Goal: Obtain resource: Download file/media

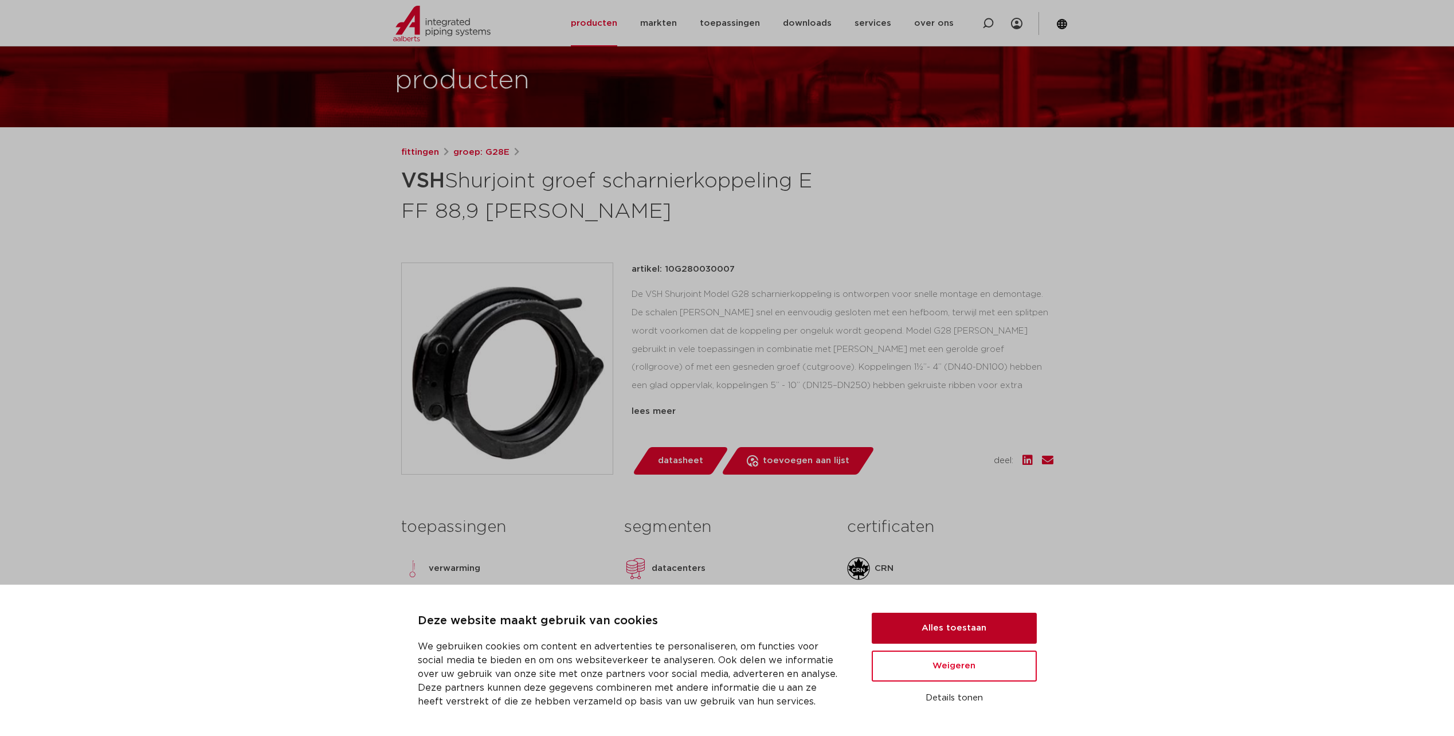
click at [944, 625] on button "Alles toestaan" at bounding box center [954, 628] width 165 height 31
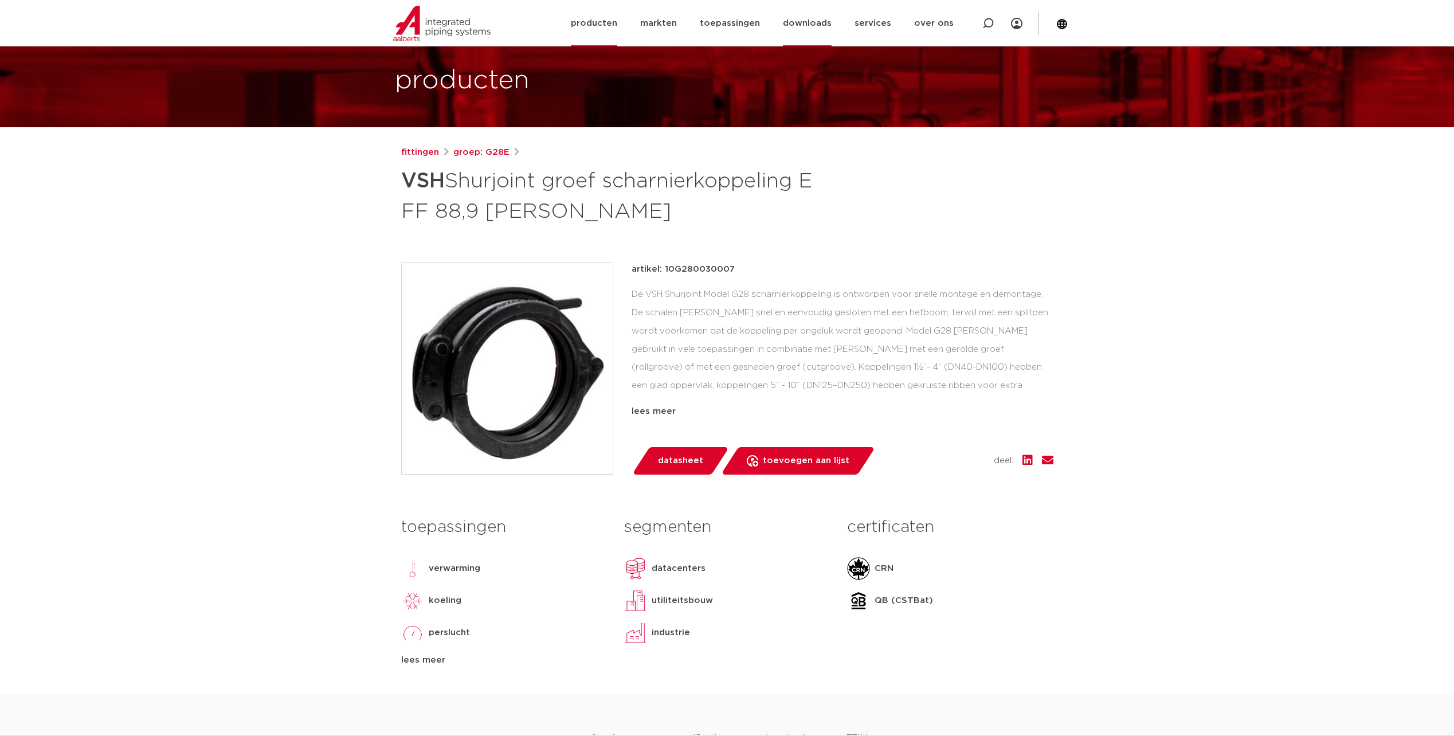
click at [813, 25] on link "downloads" at bounding box center [807, 23] width 49 height 46
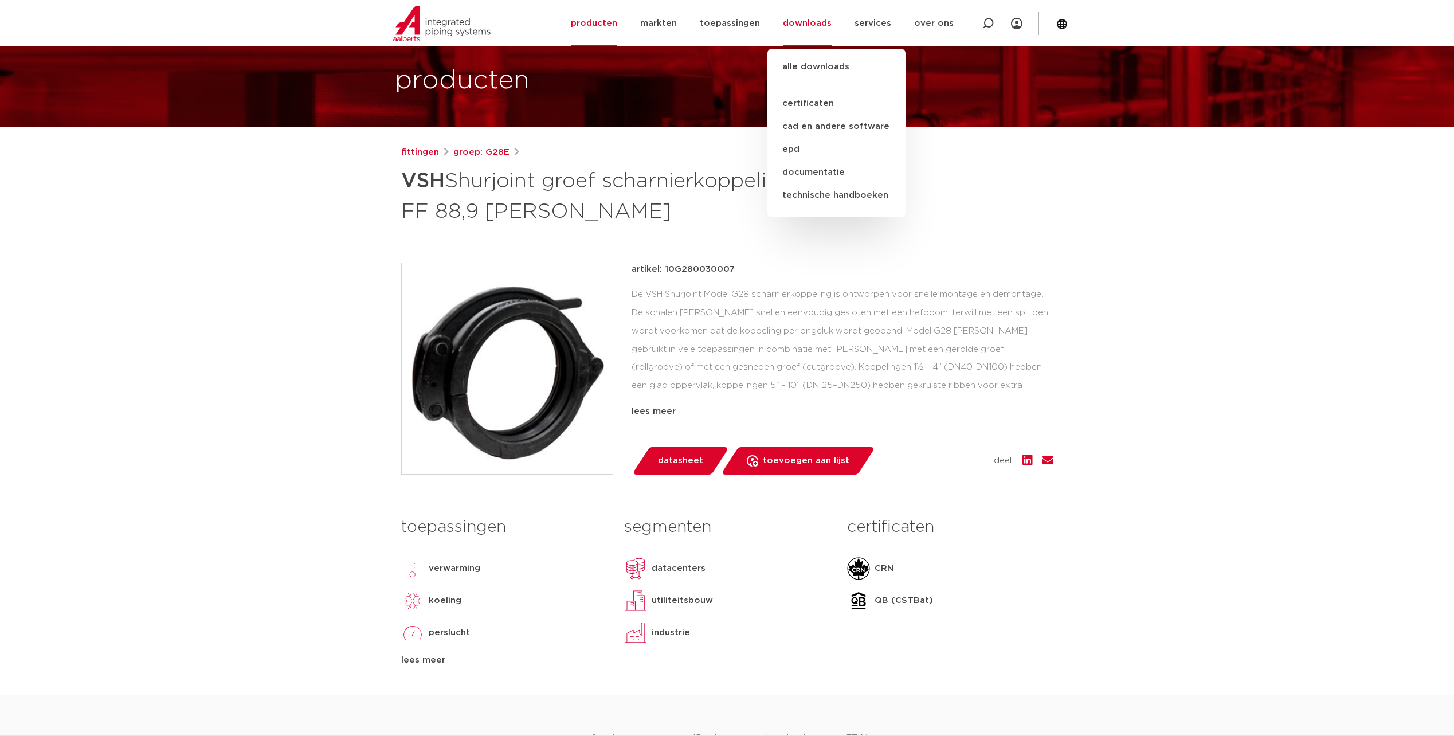
click at [742, 425] on div "artikel: 10G280030007 lees meer lees minder datasheet toevoegen aan lijst" at bounding box center [843, 369] width 422 height 212
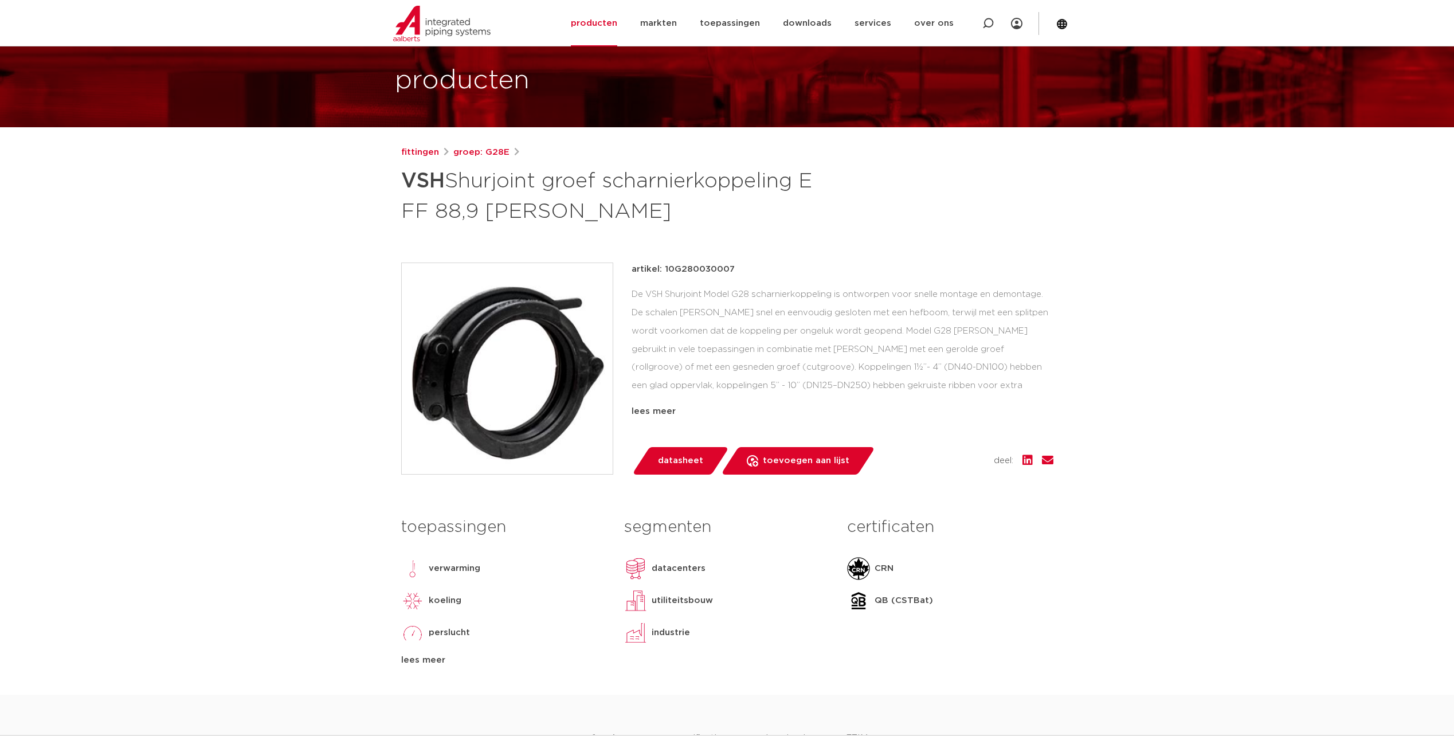
click at [686, 459] on span "datasheet" at bounding box center [680, 461] width 45 height 18
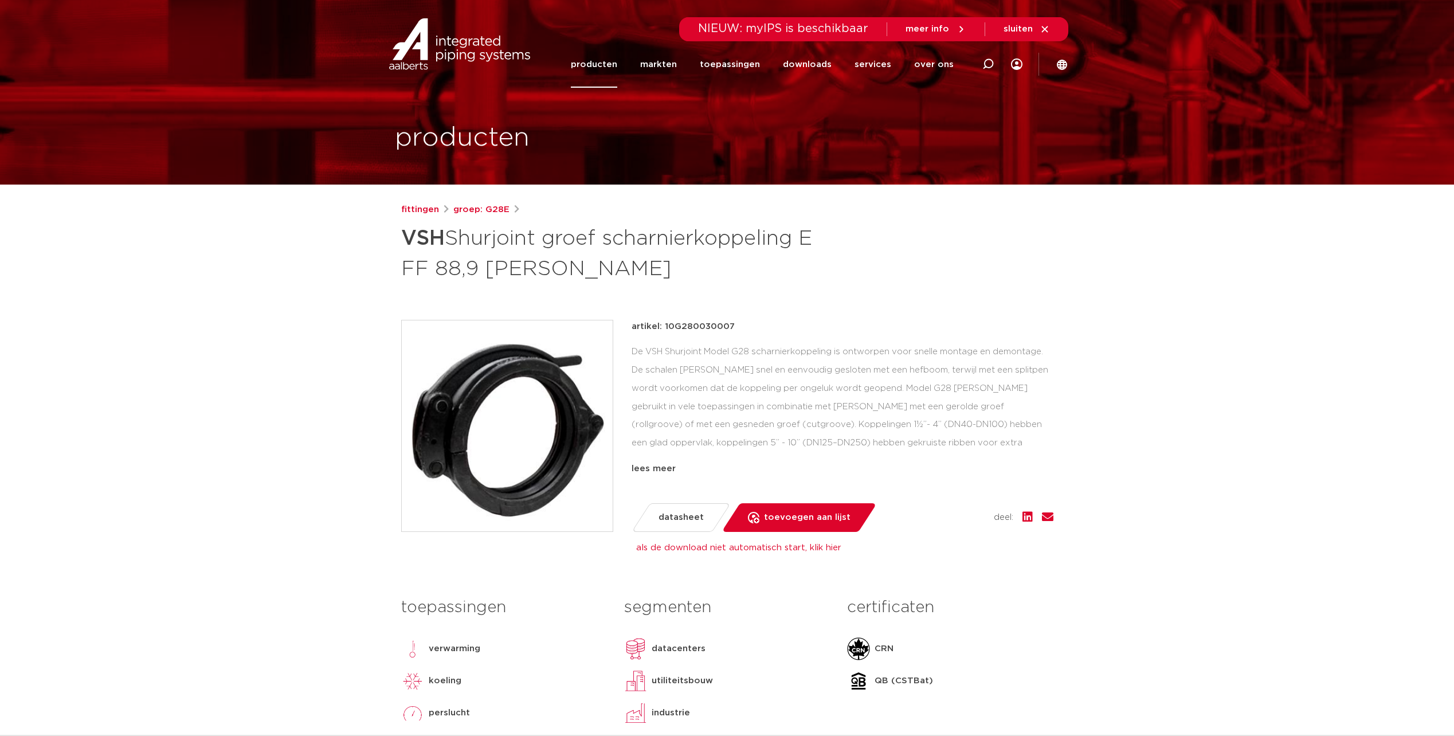
click at [602, 64] on link "producten" at bounding box center [594, 64] width 46 height 46
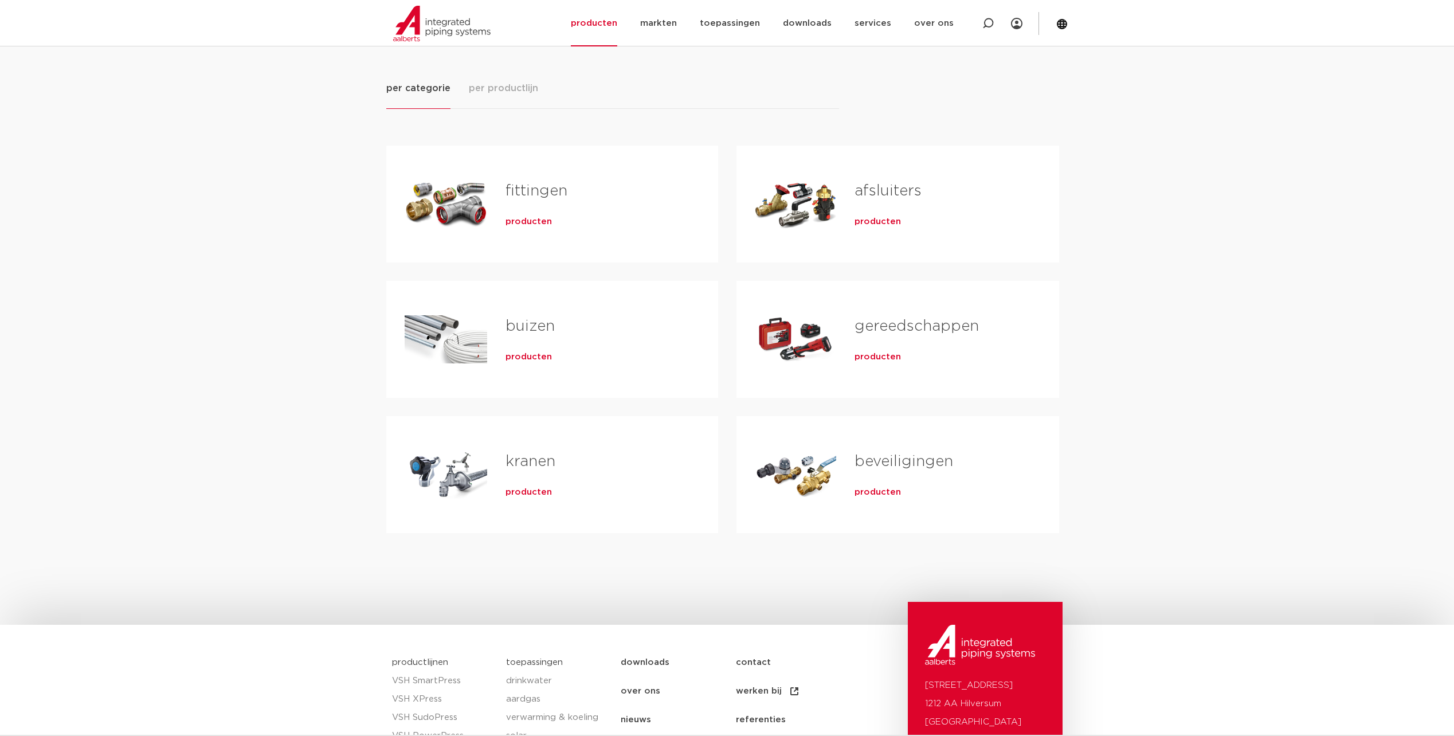
scroll to position [172, 0]
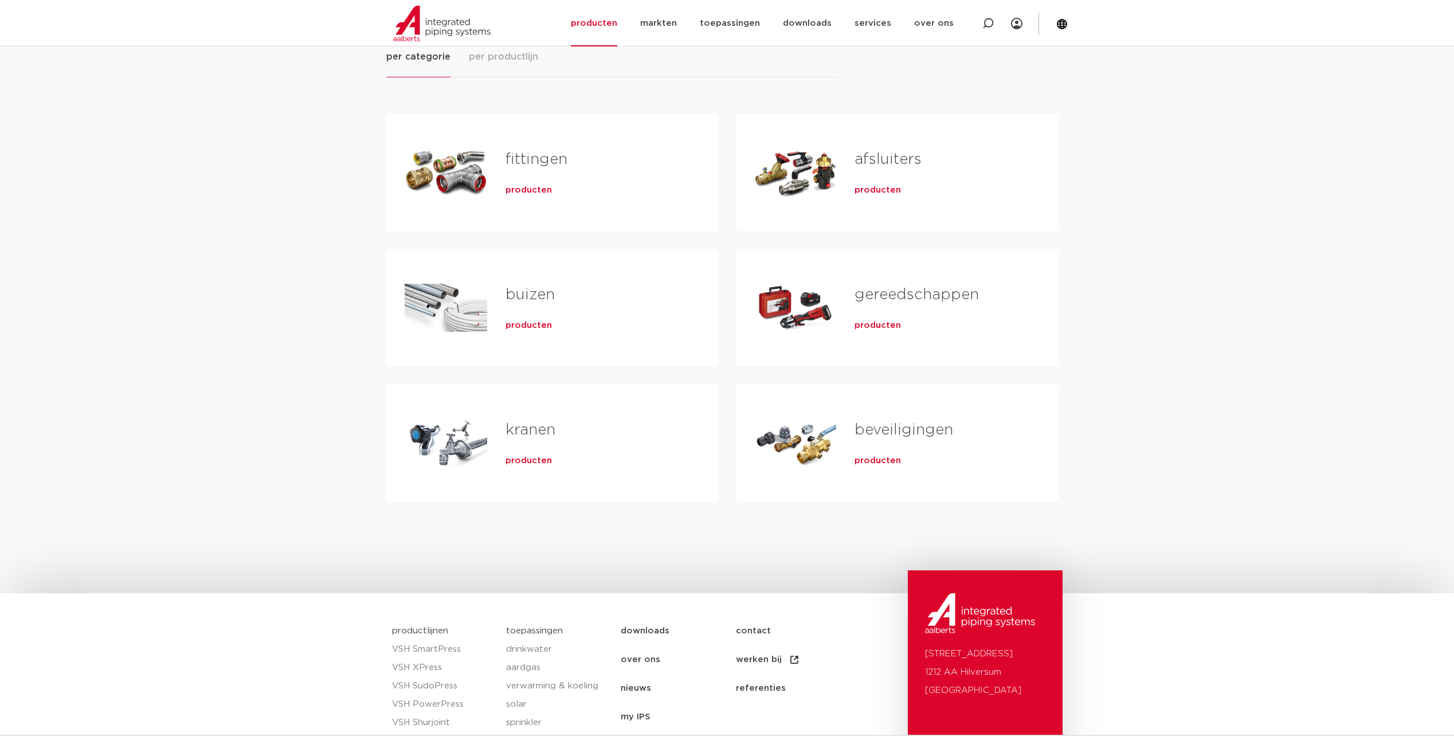
click at [525, 175] on h2 "fittingen" at bounding box center [594, 162] width 176 height 26
click at [527, 189] on span "producten" at bounding box center [529, 190] width 46 height 11
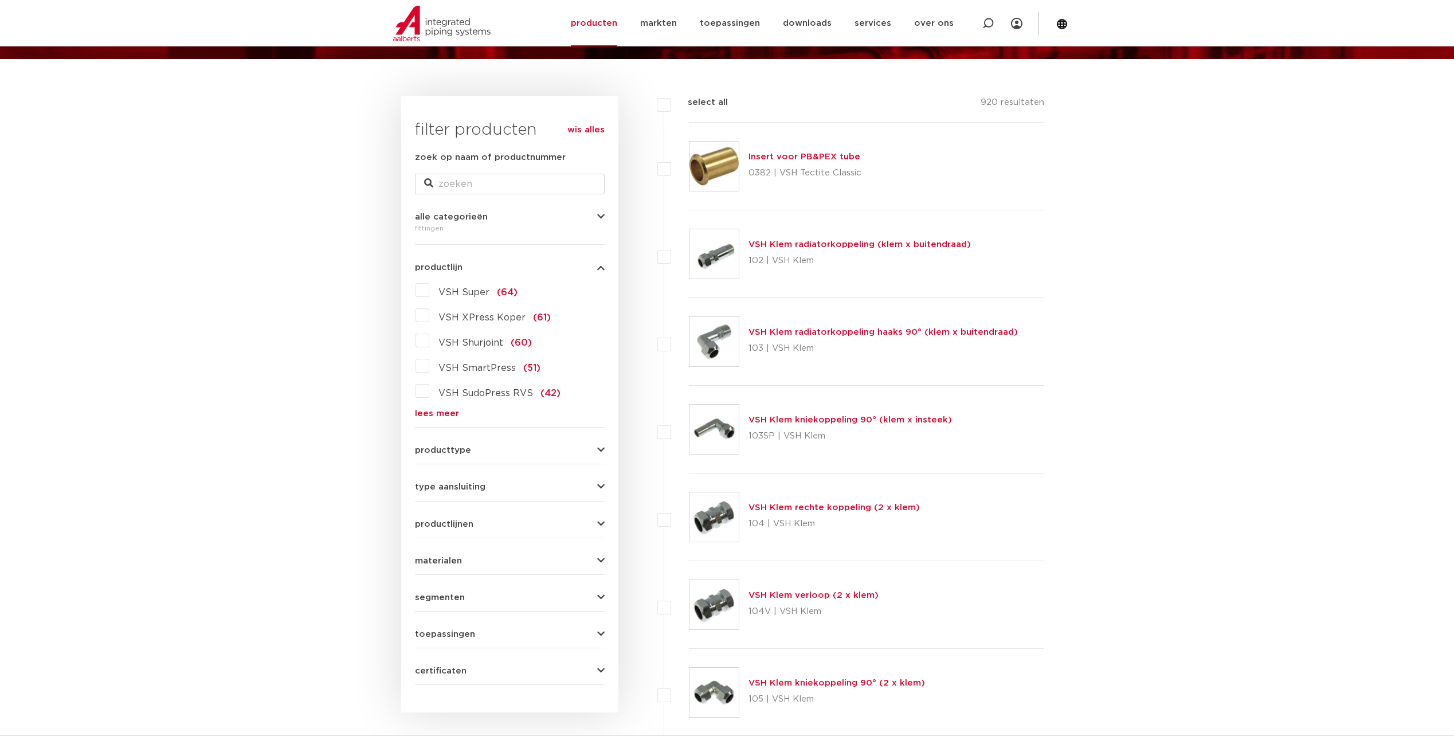
scroll to position [115, 0]
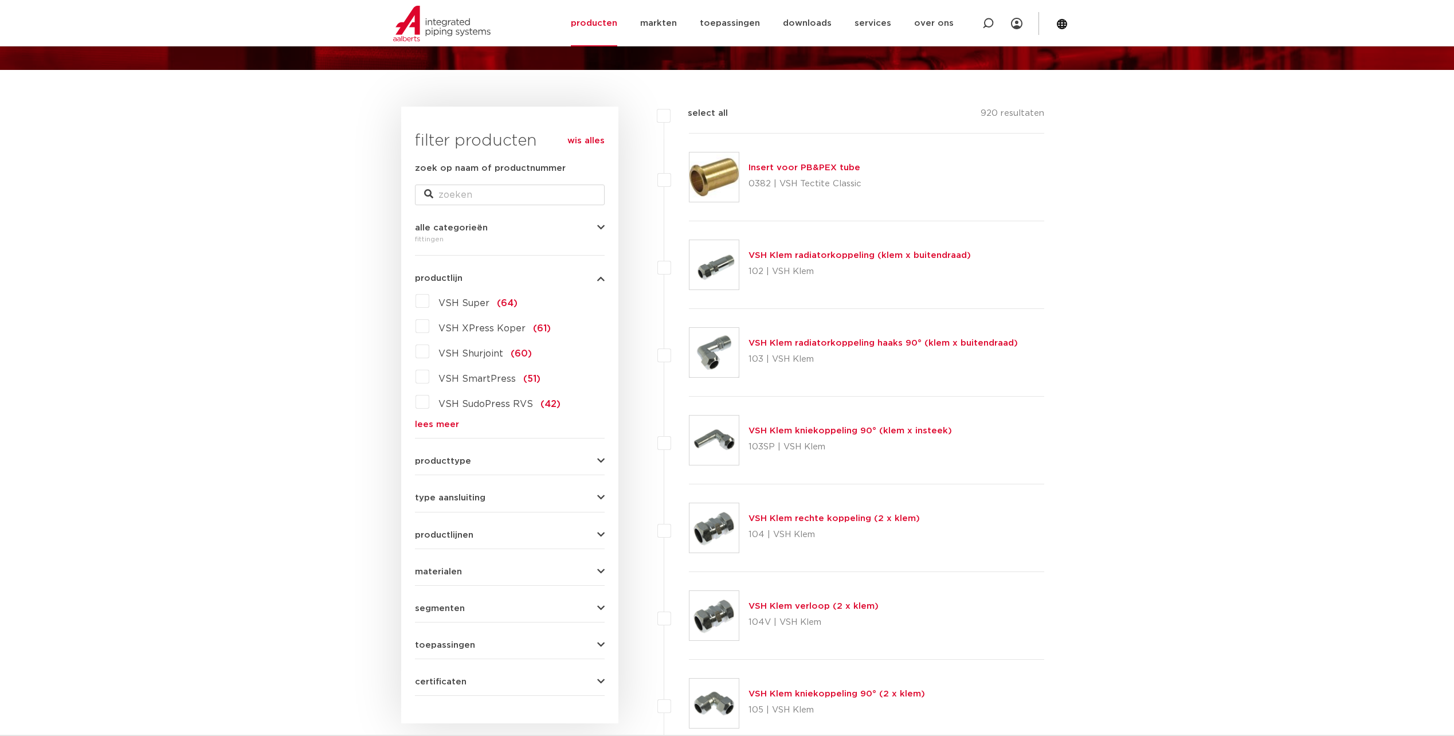
click at [429, 350] on label "VSH Shurjoint (60)" at bounding box center [480, 351] width 103 height 18
click at [0, 0] on input "VSH Shurjoint (60)" at bounding box center [0, 0] width 0 height 0
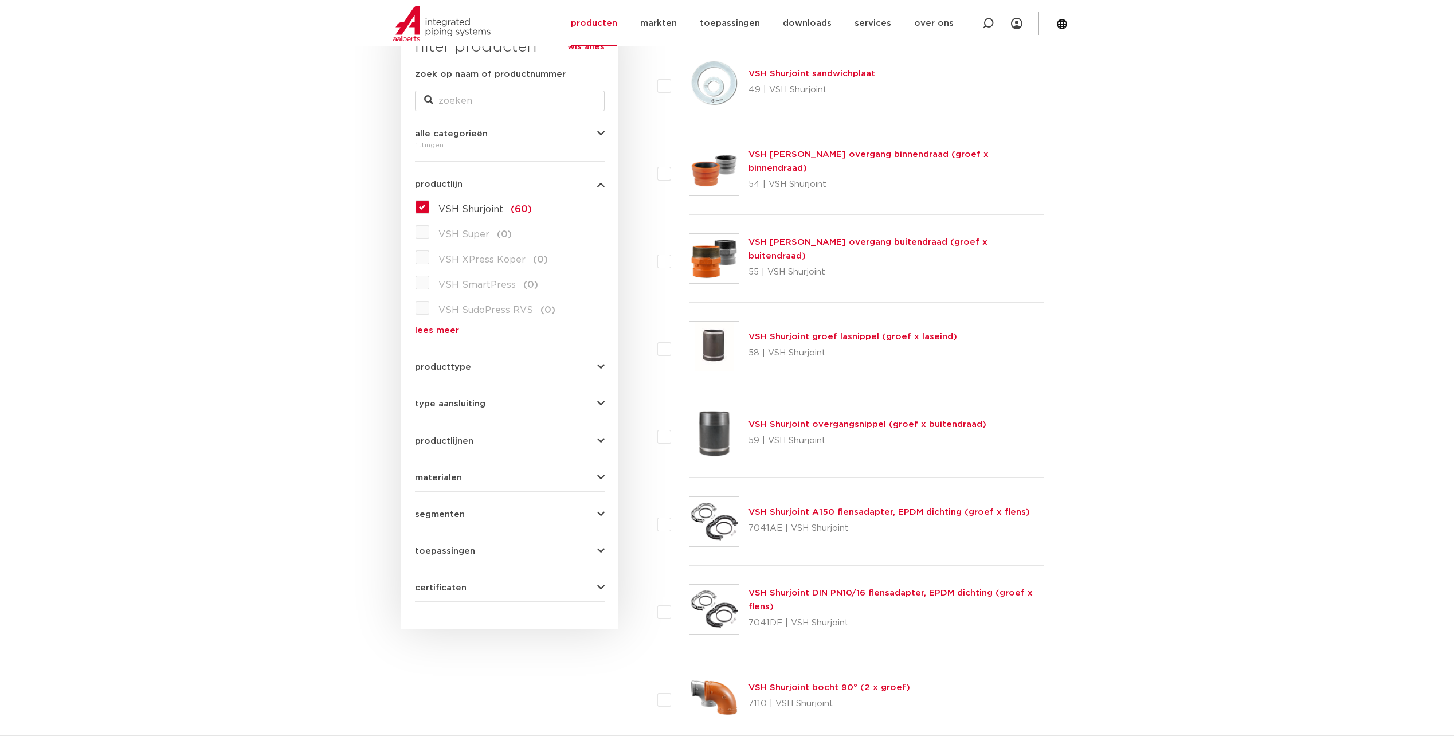
scroll to position [229, 0]
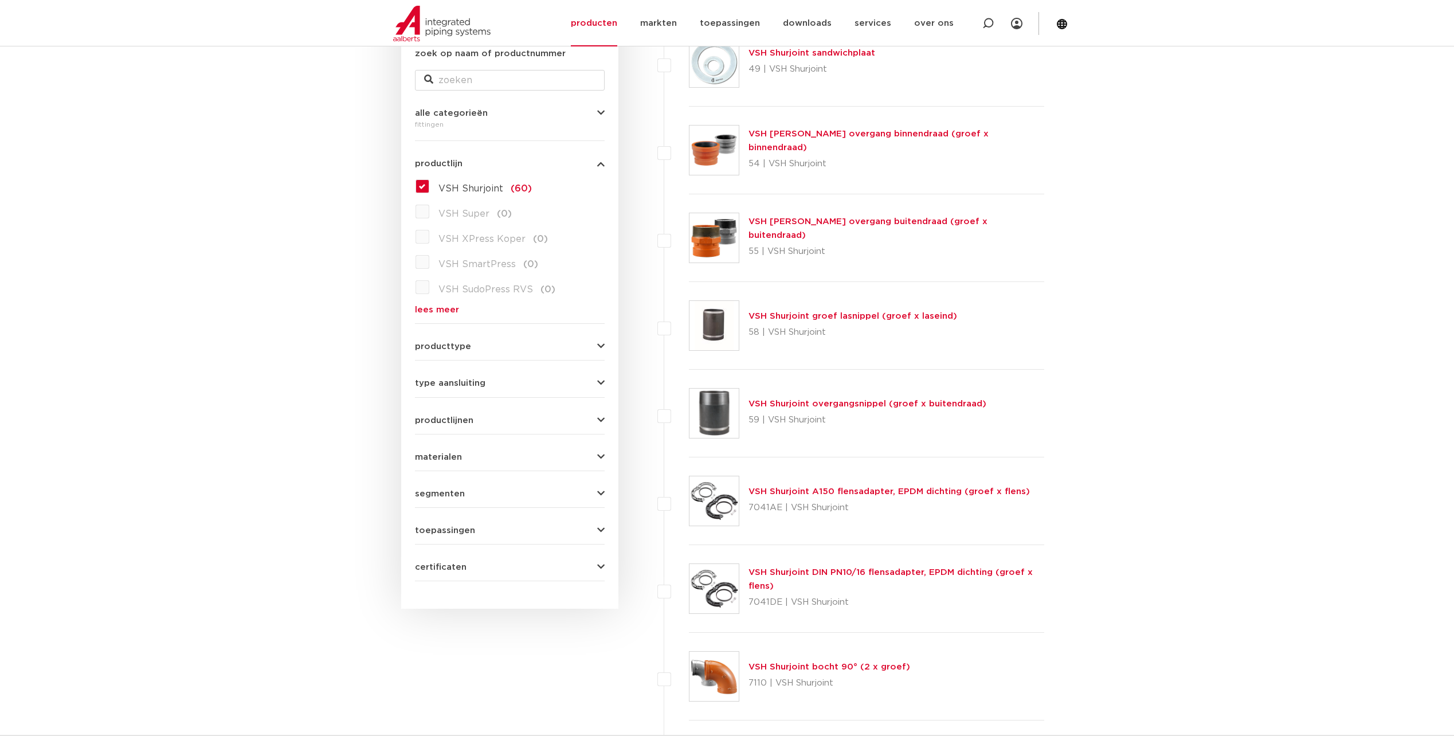
click at [451, 454] on span "materialen" at bounding box center [438, 457] width 47 height 9
click at [438, 529] on span "toepassingen" at bounding box center [445, 530] width 60 height 9
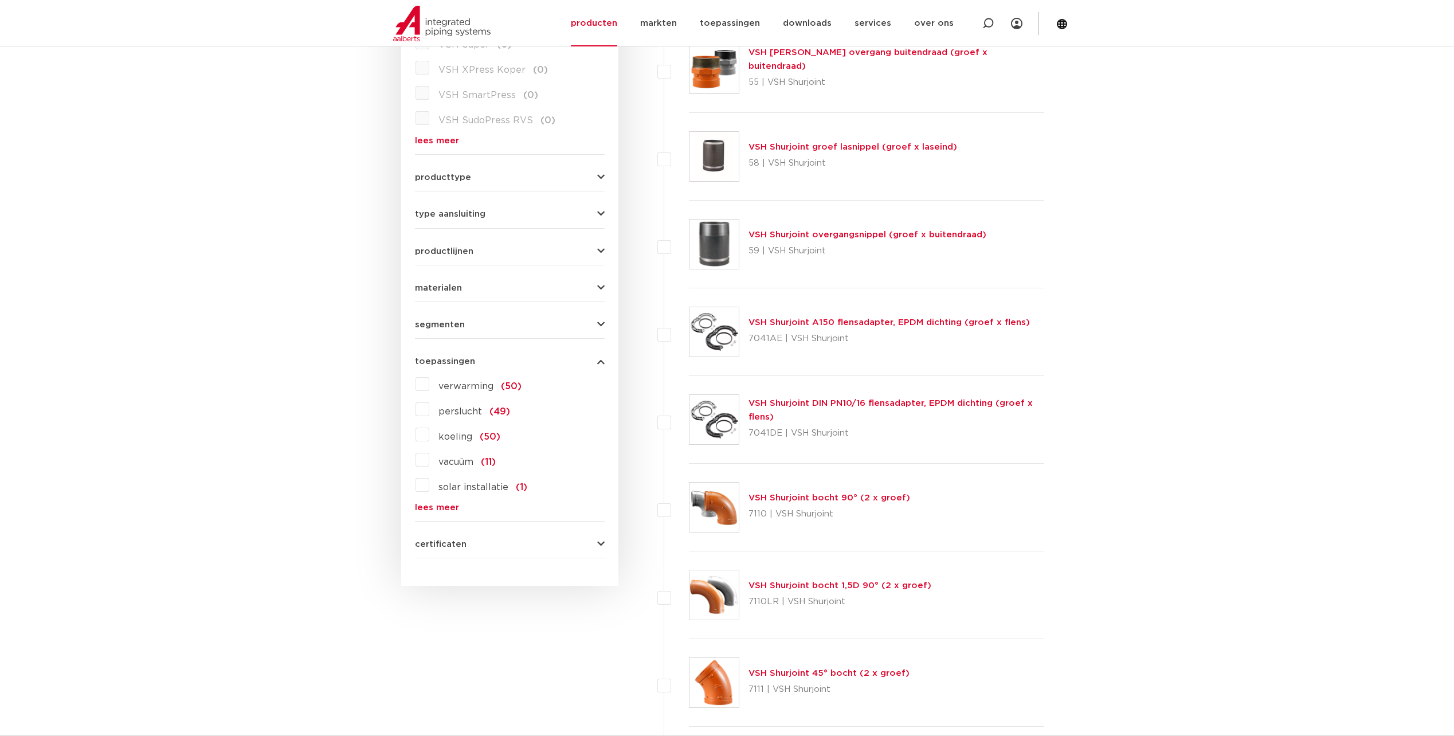
scroll to position [401, 0]
click at [429, 485] on label "solar installatie (1)" at bounding box center [478, 482] width 98 height 18
click at [0, 0] on input "solar installatie (1)" at bounding box center [0, 0] width 0 height 0
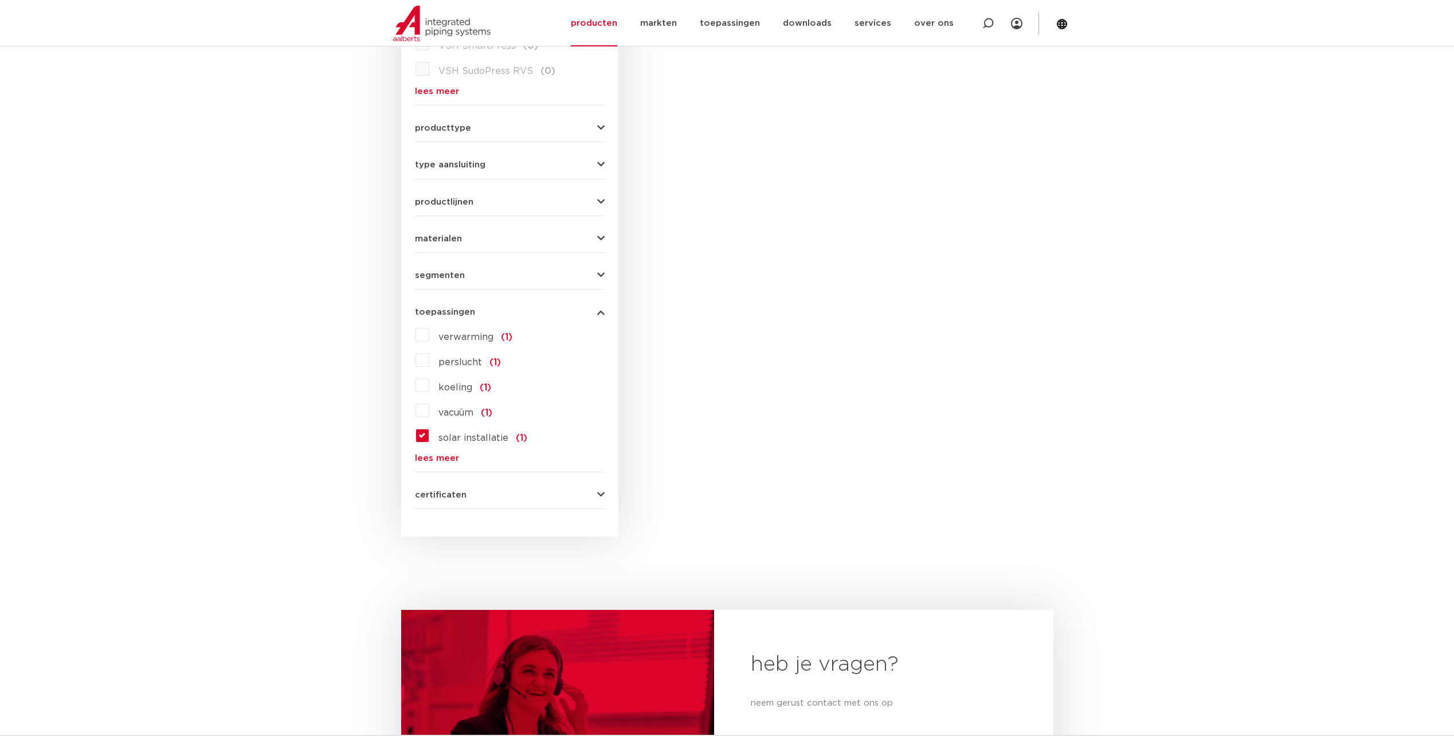
scroll to position [459, 0]
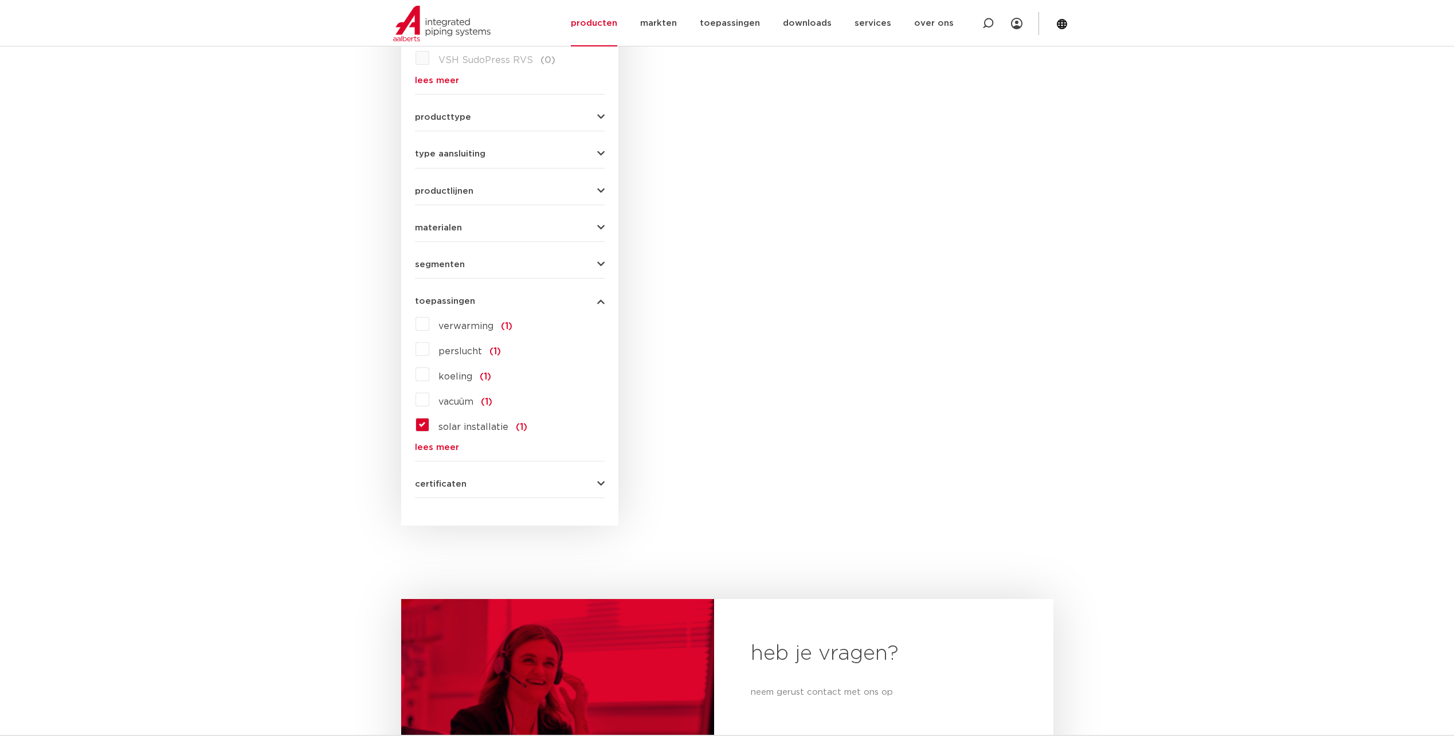
click at [429, 424] on label "solar installatie (1)" at bounding box center [478, 425] width 98 height 18
click at [0, 0] on input "solar installatie (1)" at bounding box center [0, 0] width 0 height 0
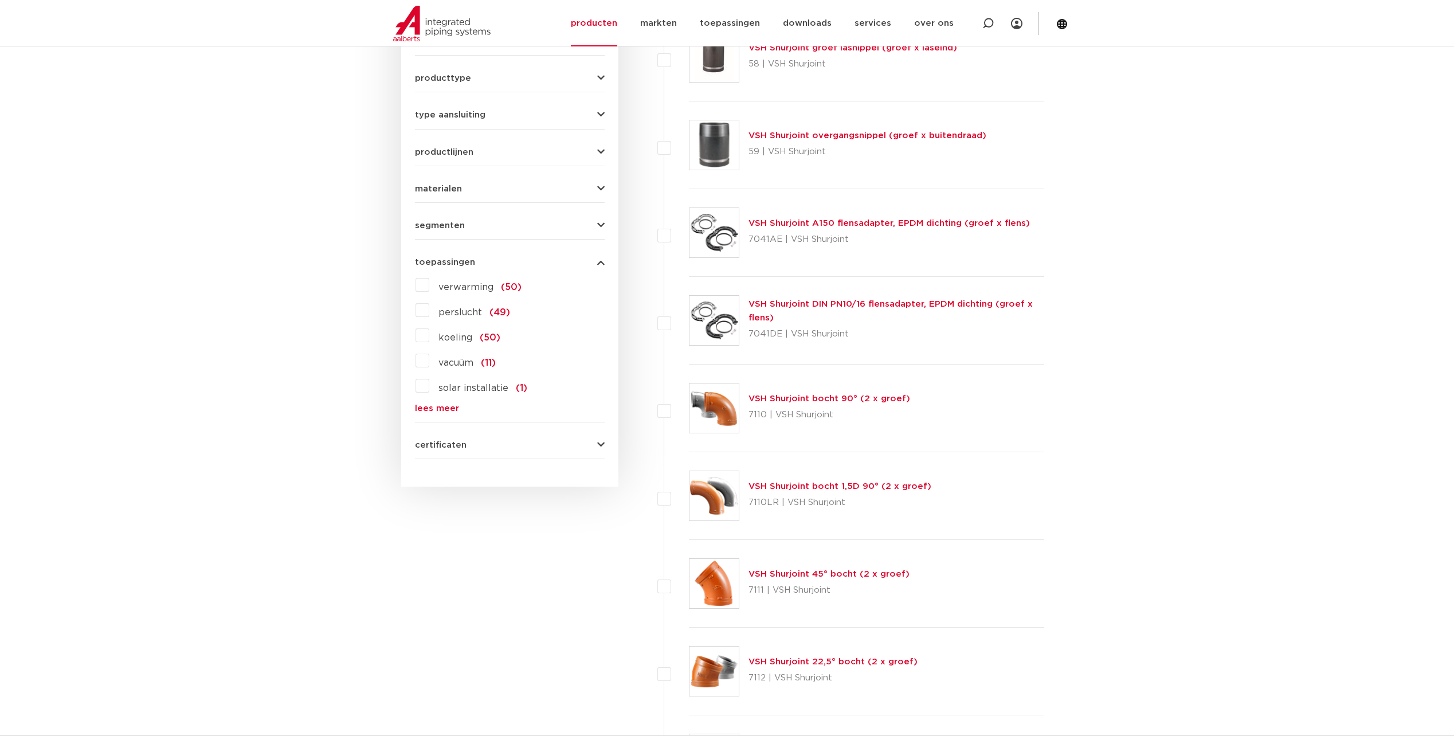
scroll to position [516, 0]
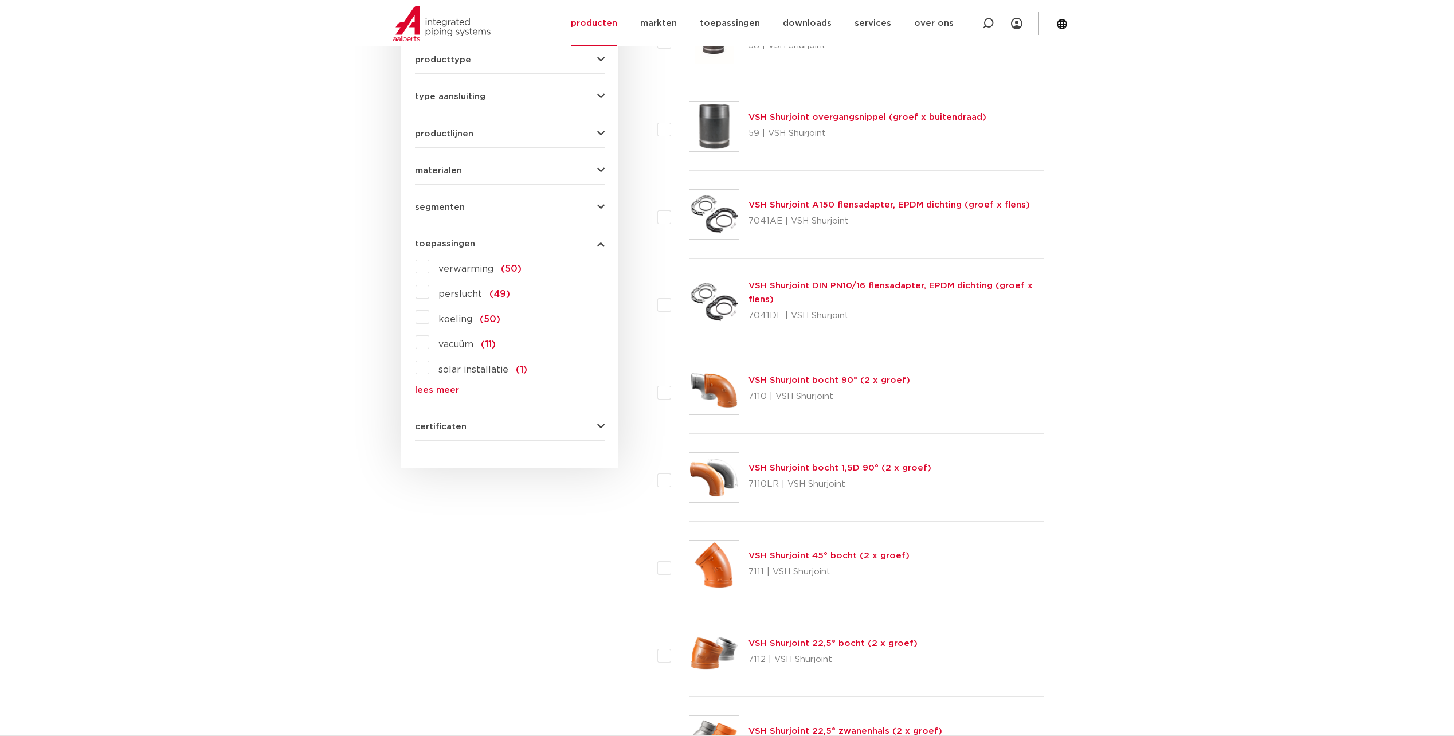
click at [429, 343] on label "vacuüm (11)" at bounding box center [462, 342] width 66 height 18
click at [0, 0] on input "vacuüm (11)" at bounding box center [0, 0] width 0 height 0
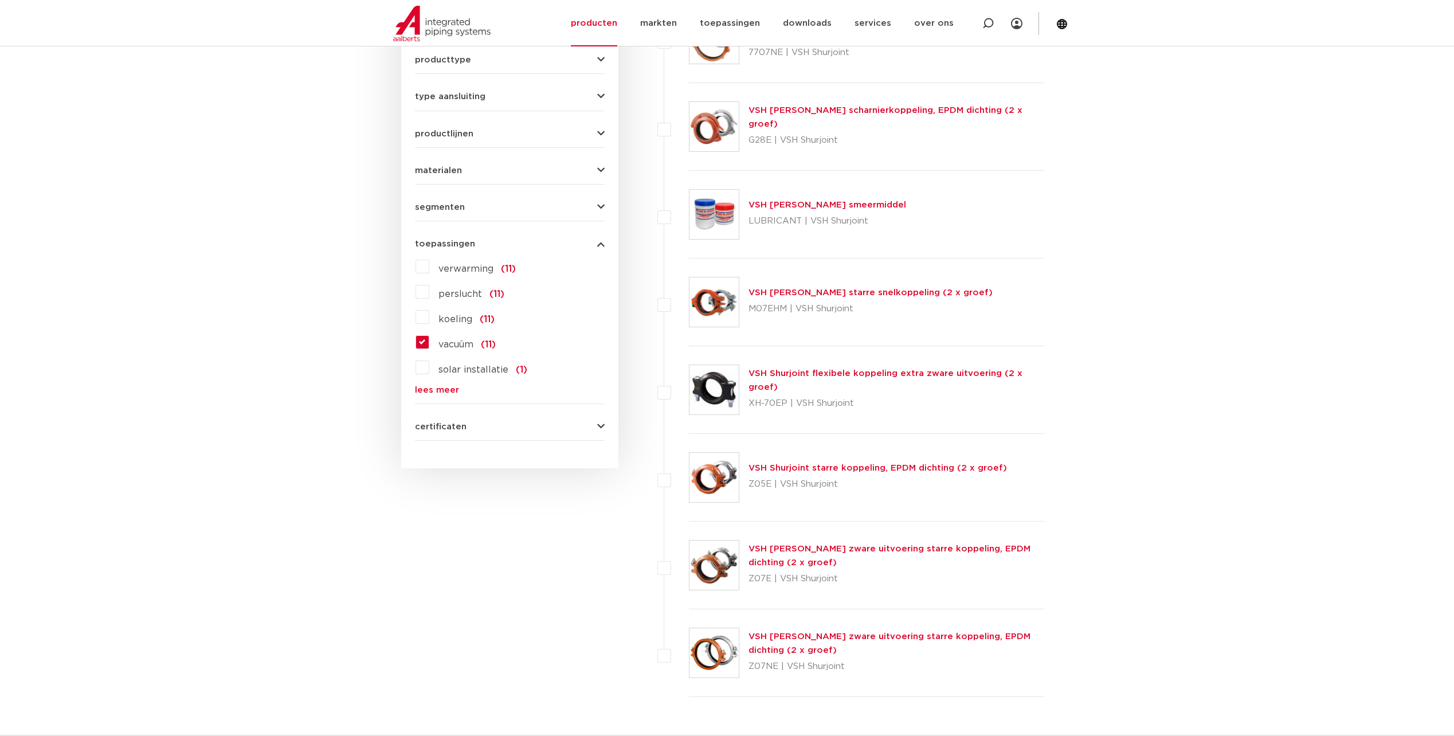
click at [776, 381] on link "VSH Shurjoint flexibele koppeling extra zware uitvoering (2 x groef)" at bounding box center [886, 380] width 274 height 22
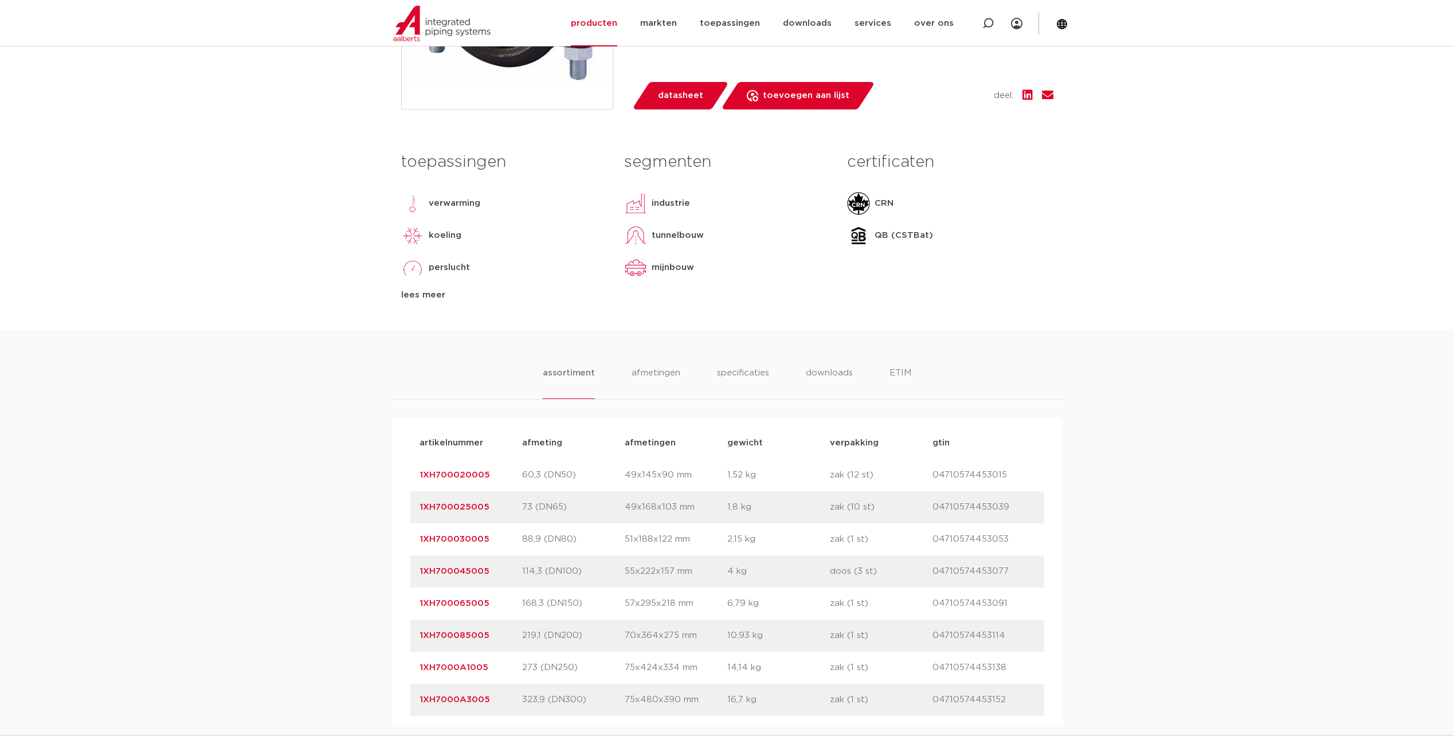
scroll to position [401, 0]
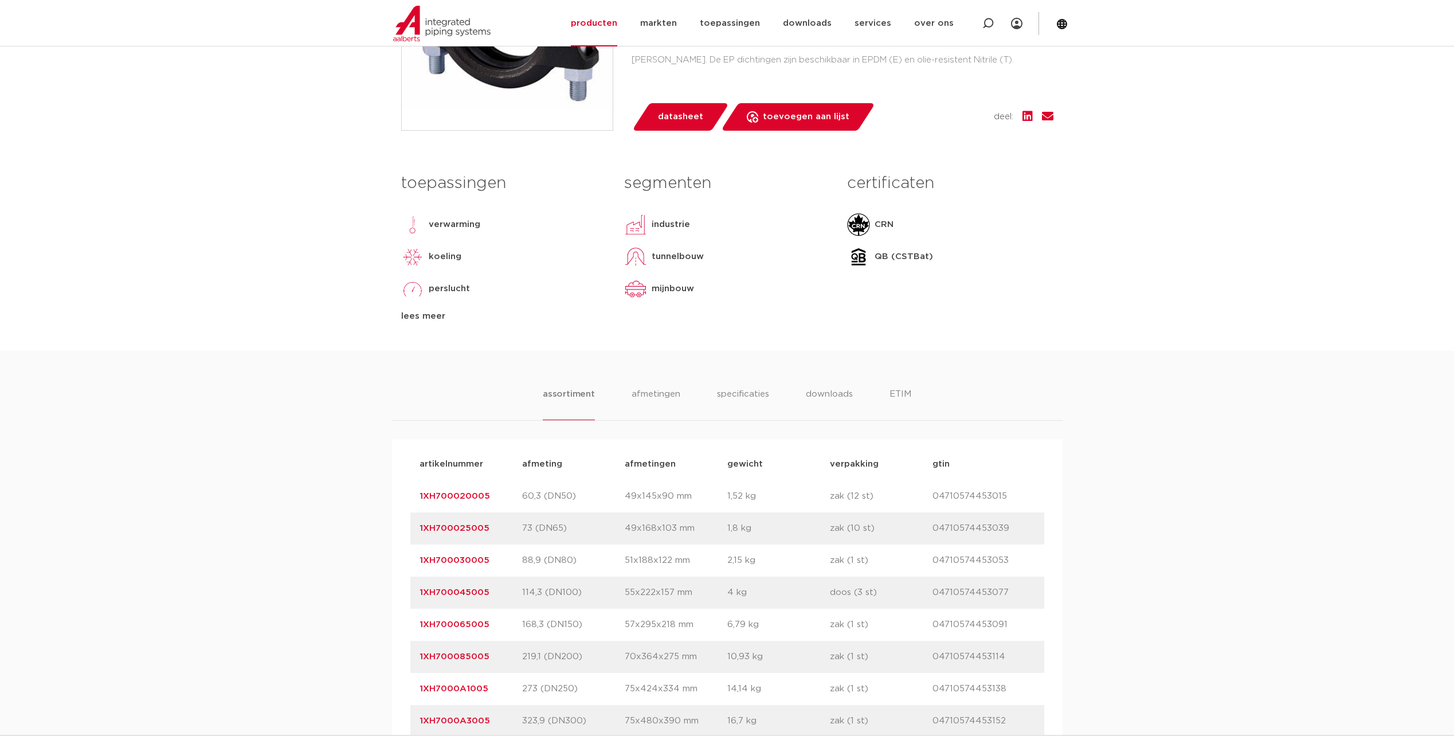
click at [678, 116] on span "datasheet" at bounding box center [680, 117] width 45 height 18
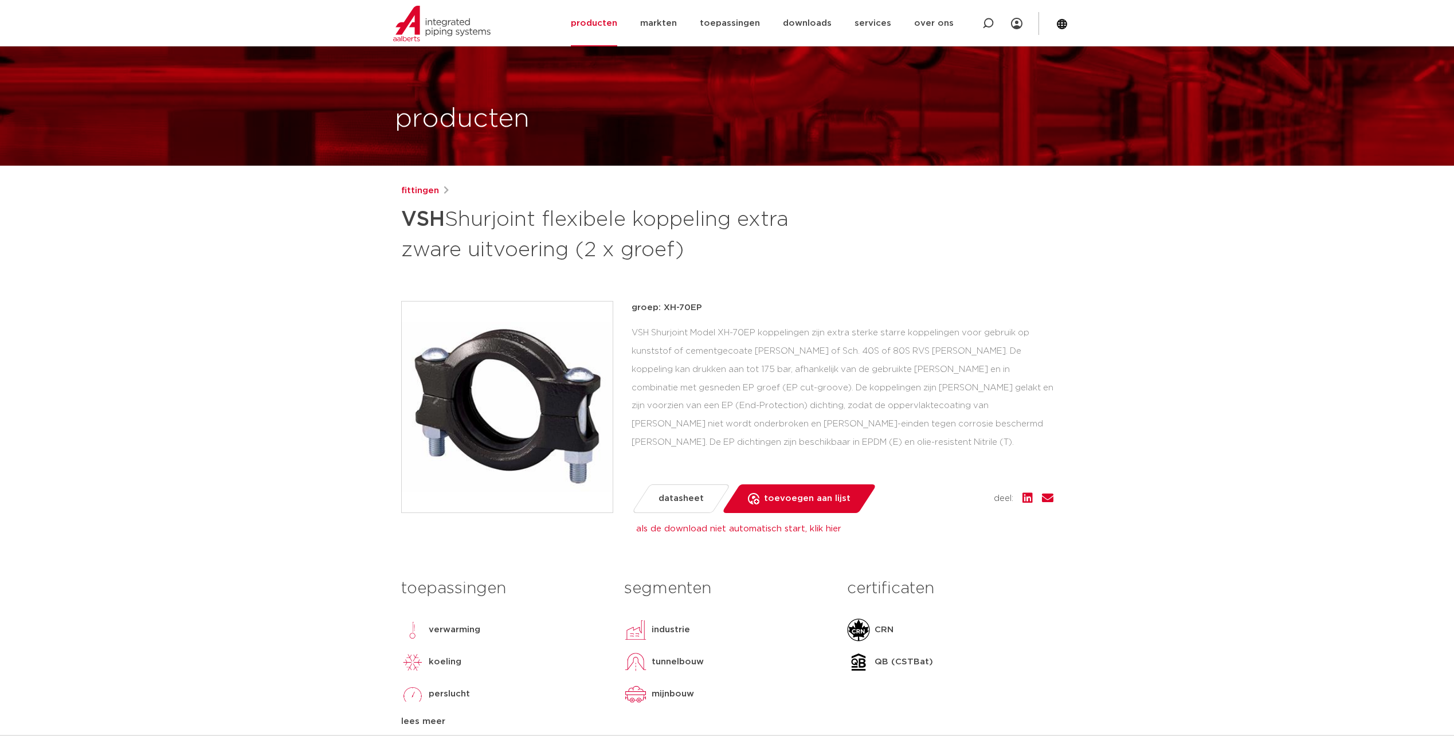
scroll to position [0, 0]
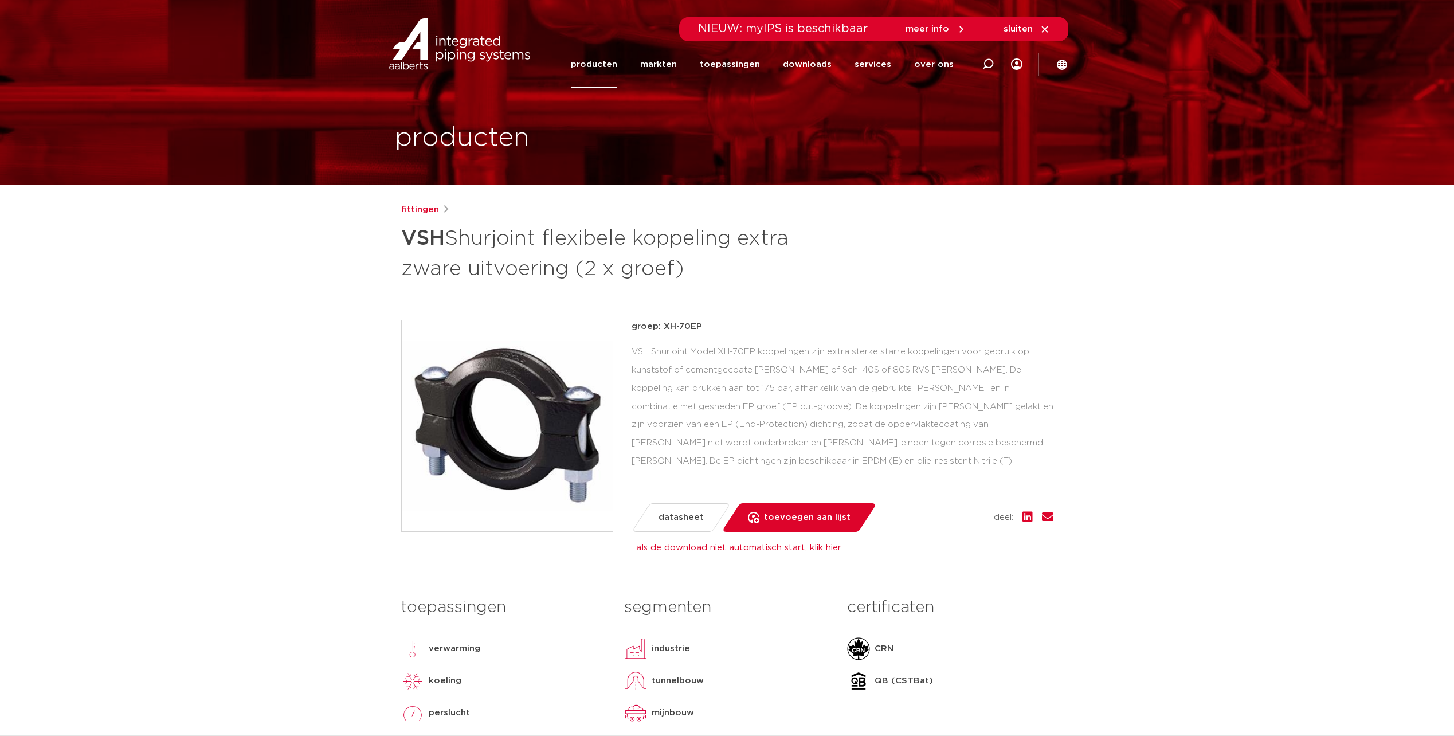
click at [422, 209] on link "fittingen" at bounding box center [420, 210] width 38 height 14
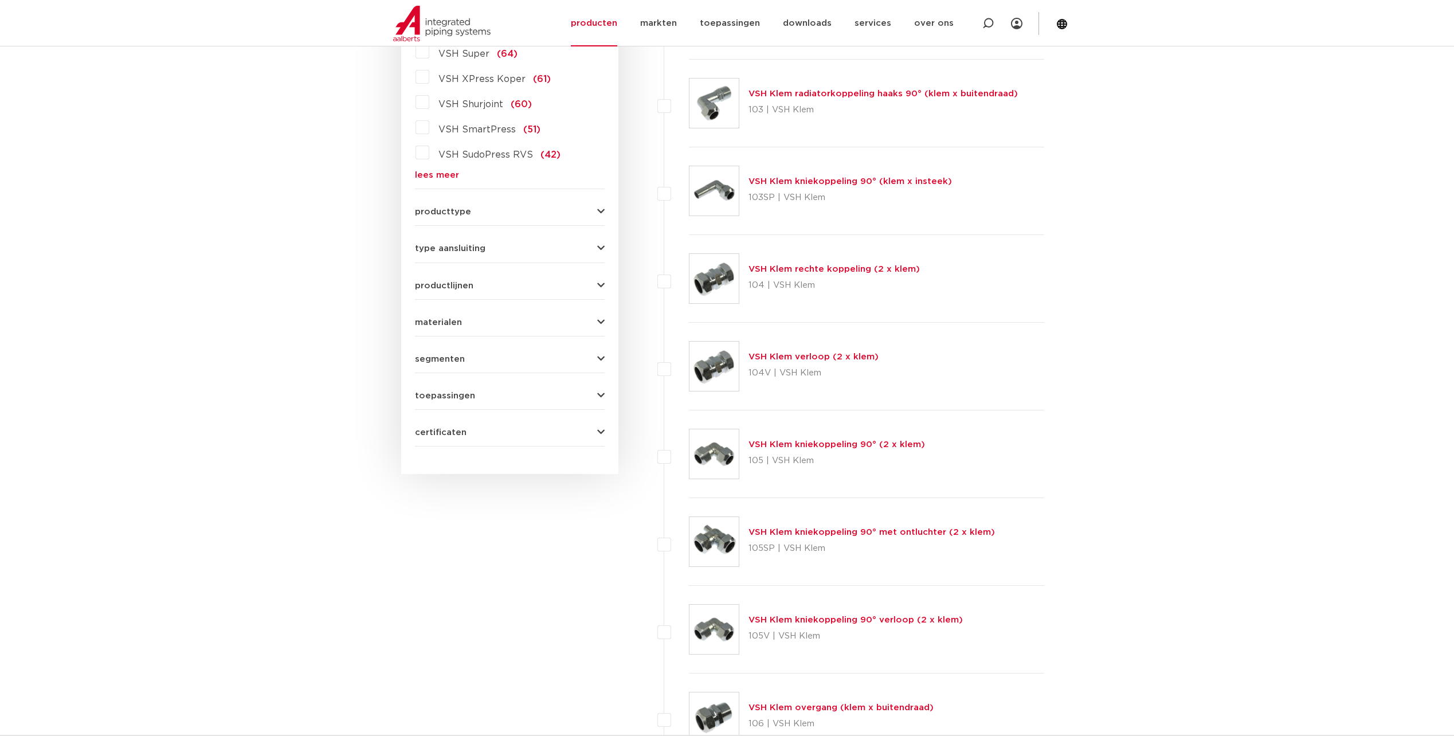
scroll to position [344, 0]
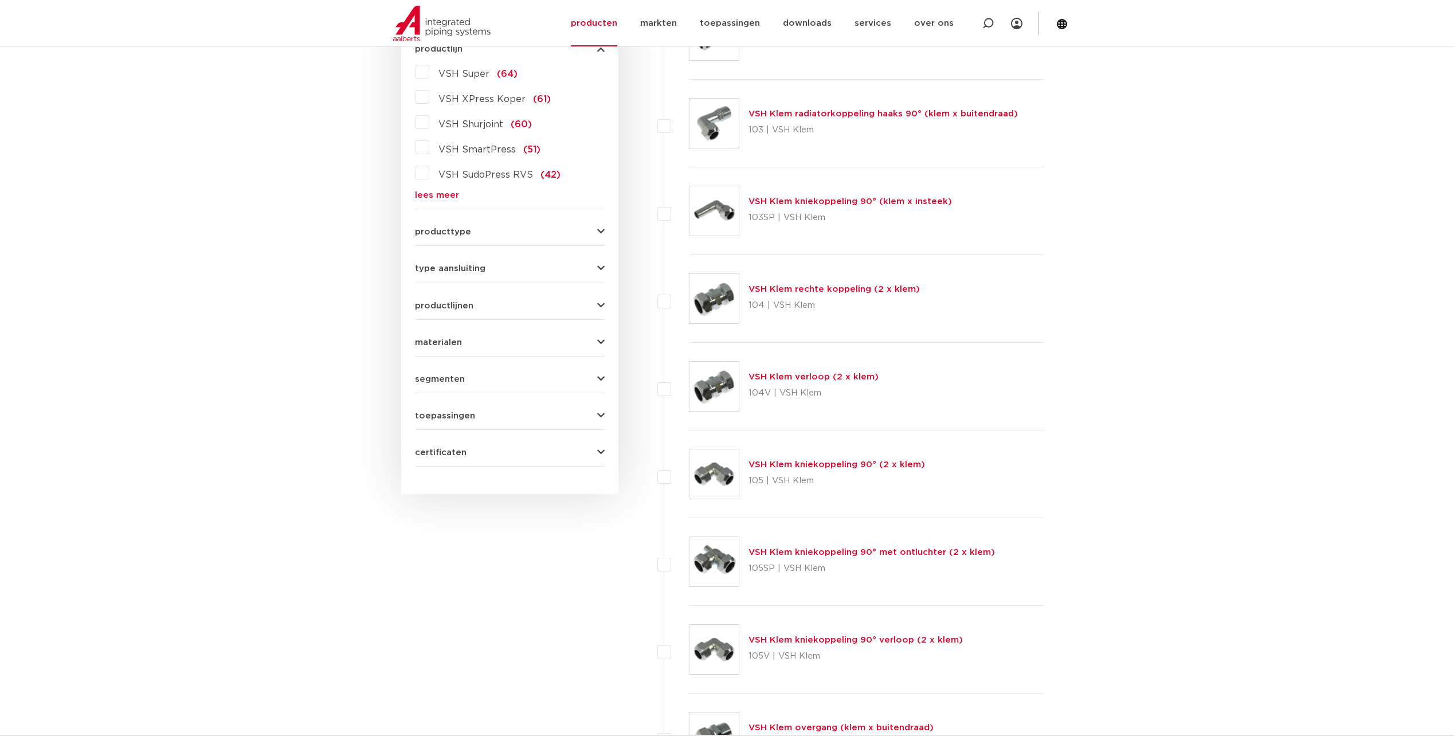
click at [429, 124] on label "VSH Shurjoint (60)" at bounding box center [480, 122] width 103 height 18
click at [0, 0] on input "VSH Shurjoint (60)" at bounding box center [0, 0] width 0 height 0
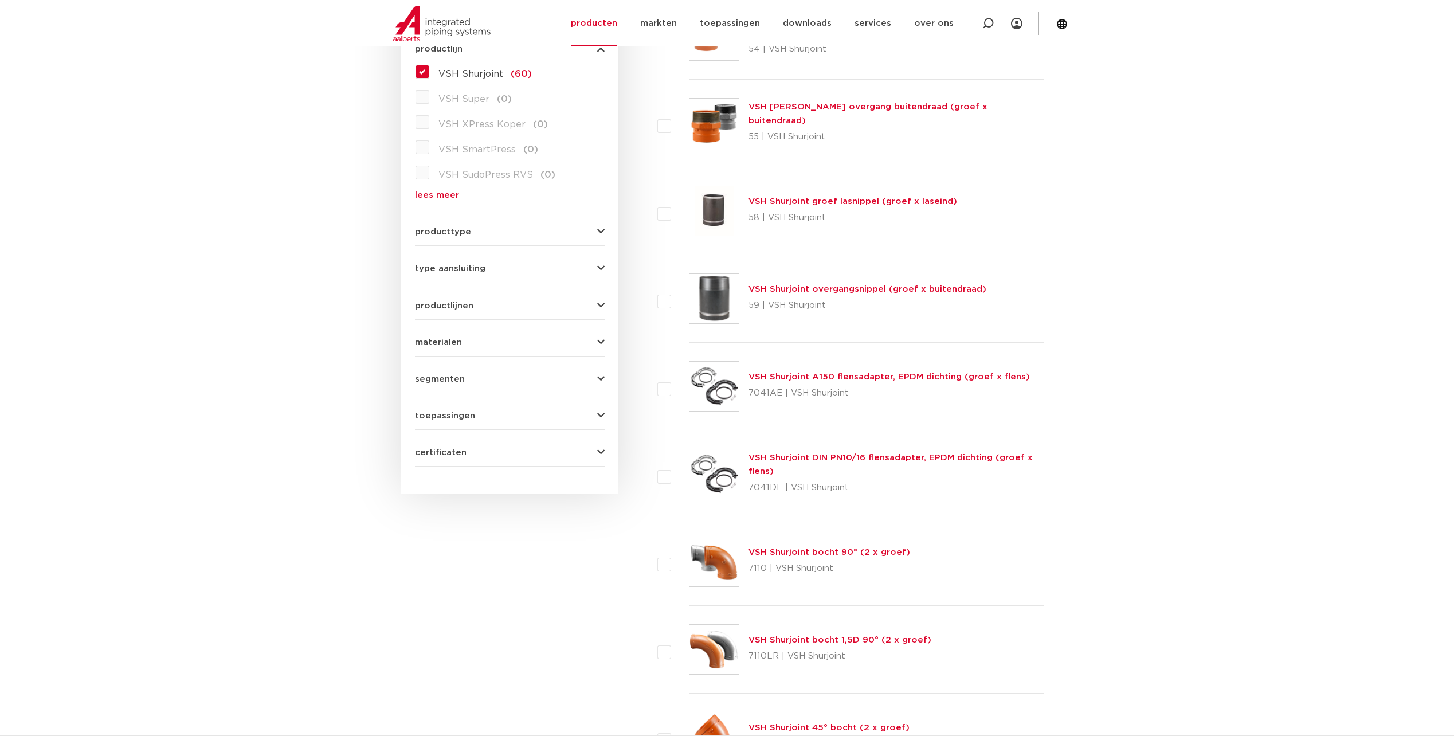
click at [463, 230] on span "producttype" at bounding box center [443, 232] width 56 height 9
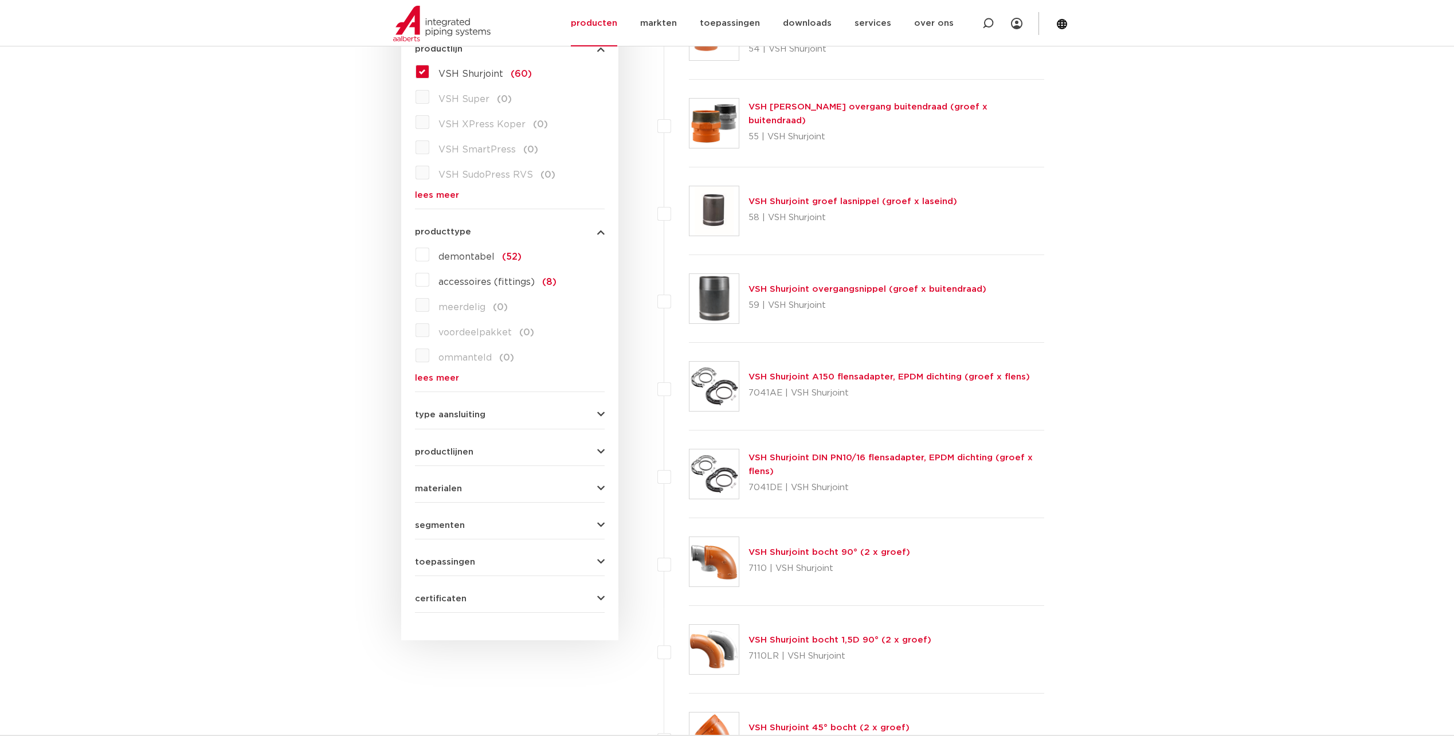
click at [463, 230] on span "producttype" at bounding box center [443, 232] width 56 height 9
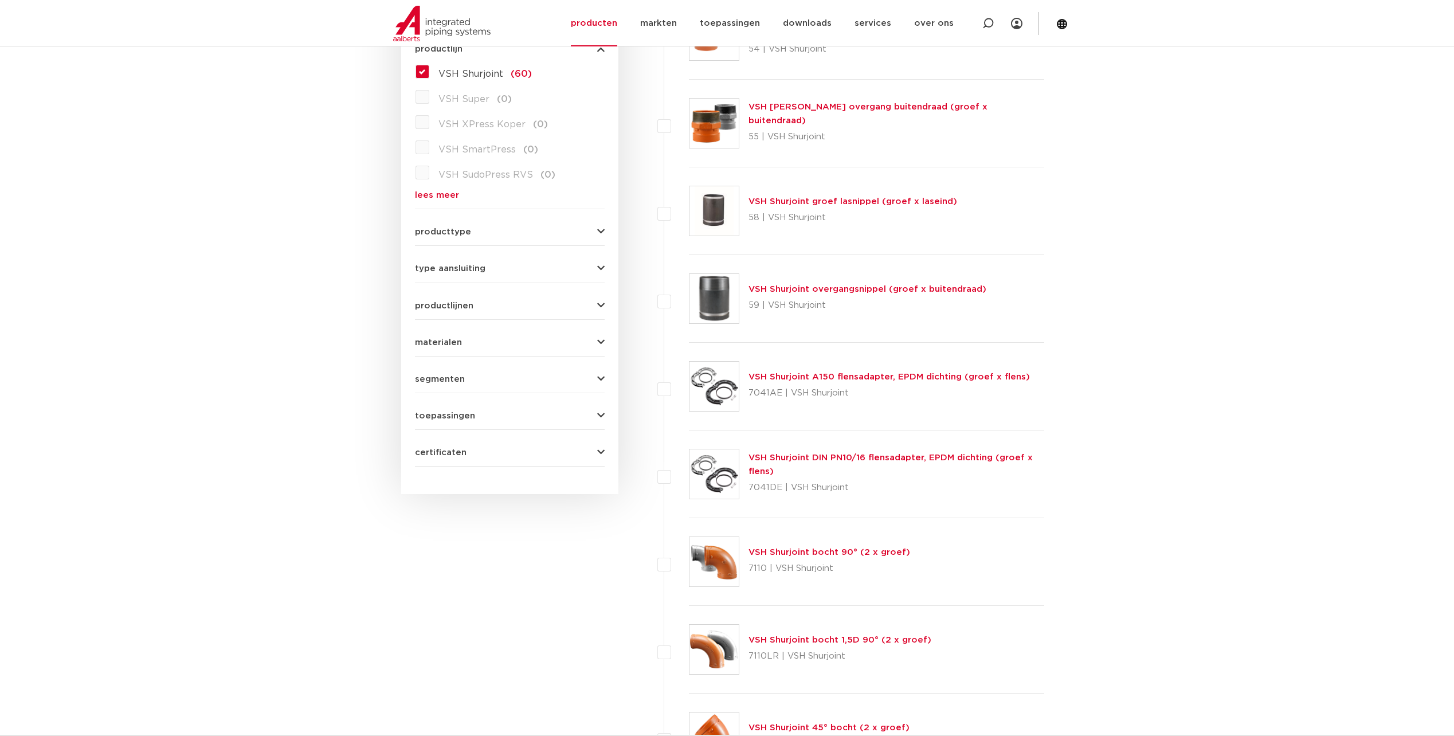
click at [454, 268] on span "type aansluiting" at bounding box center [450, 268] width 71 height 9
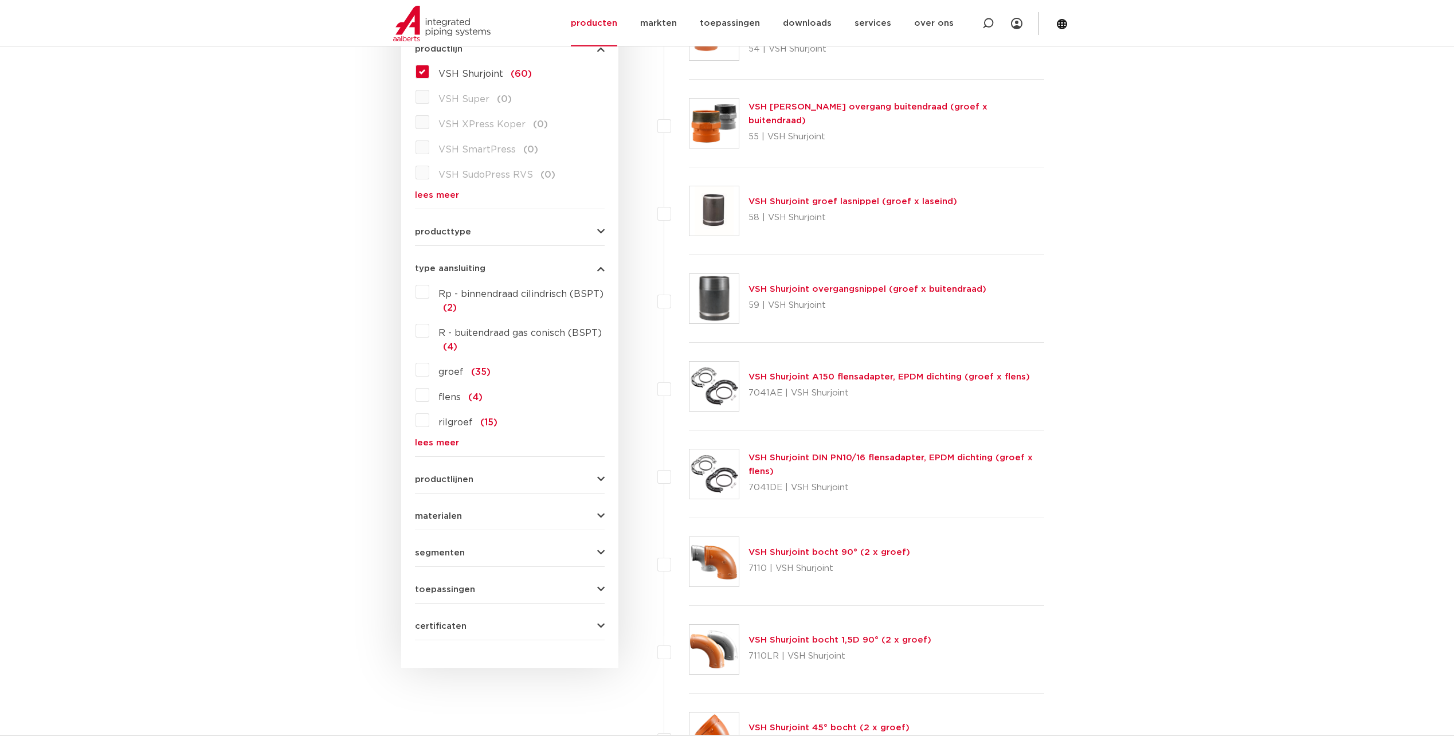
click at [454, 268] on span "type aansluiting" at bounding box center [450, 268] width 71 height 9
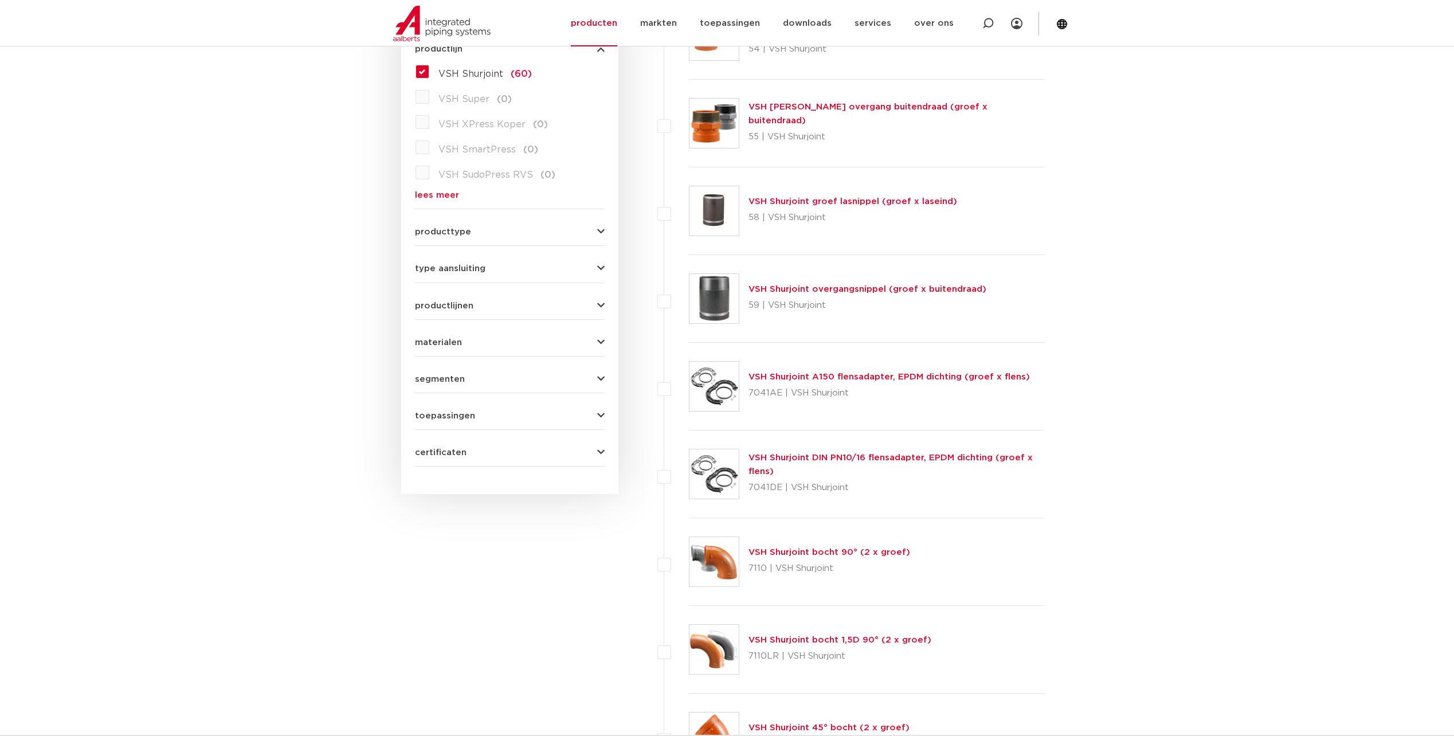
click at [465, 306] on span "productlijnen" at bounding box center [444, 306] width 58 height 9
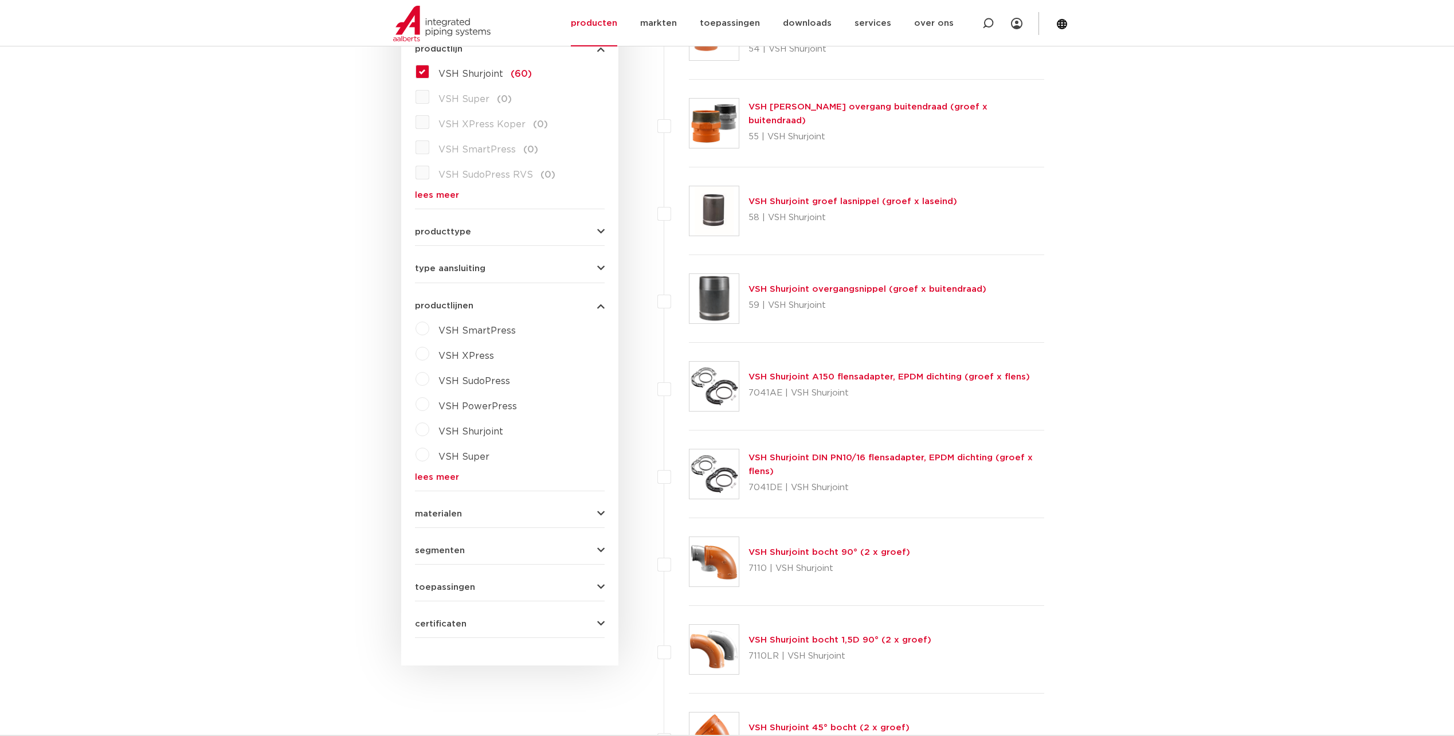
click at [429, 432] on label "VSH Shurjoint" at bounding box center [466, 429] width 74 height 18
click at [503, 460] on select "maak een keuze VSH Shurjoint koppelingen VSH Shurjoint fittingen VSH Shurjoint …" at bounding box center [520, 458] width 163 height 26
select select "4399"
click at [439, 445] on select "maak een keuze VSH Shurjoint koppelingen VSH Shurjoint fittingen VSH Shurjoint …" at bounding box center [520, 458] width 163 height 26
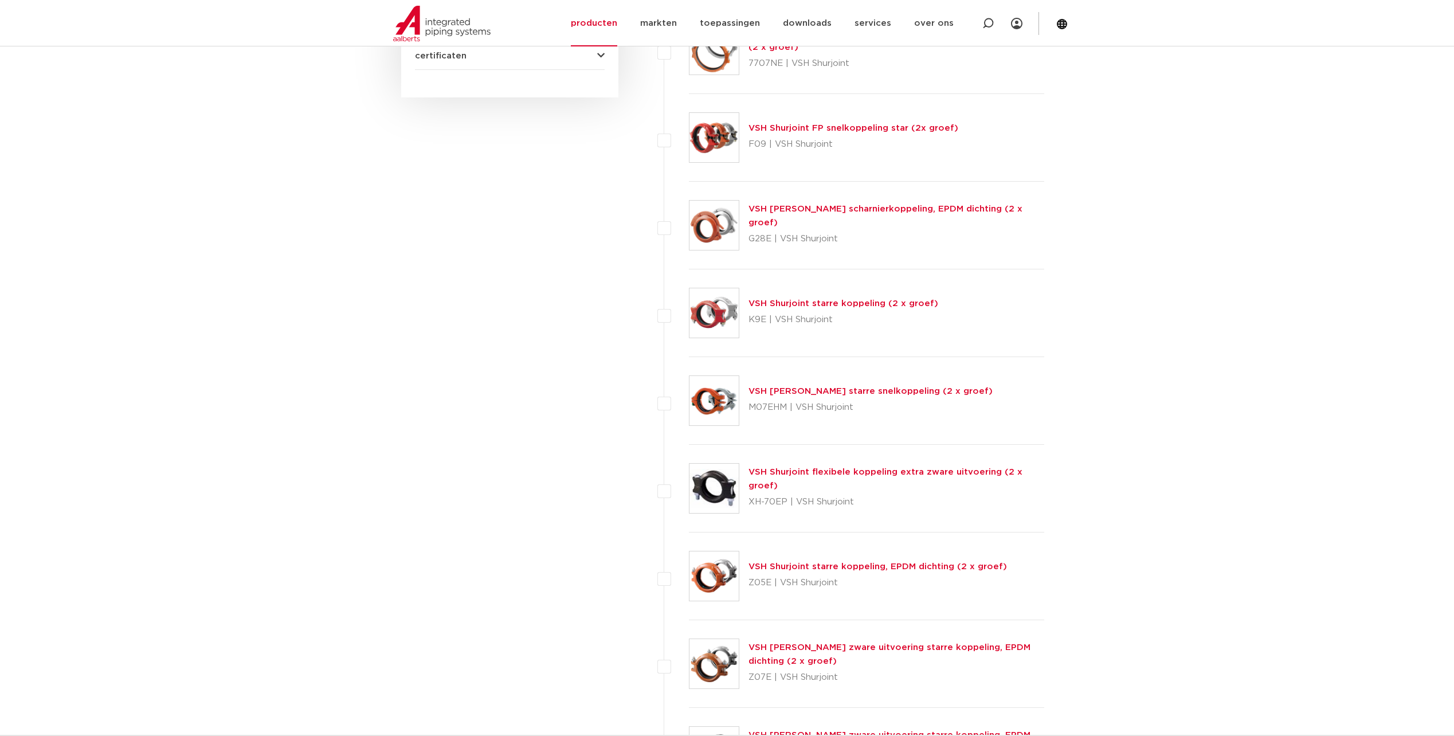
scroll to position [745, 0]
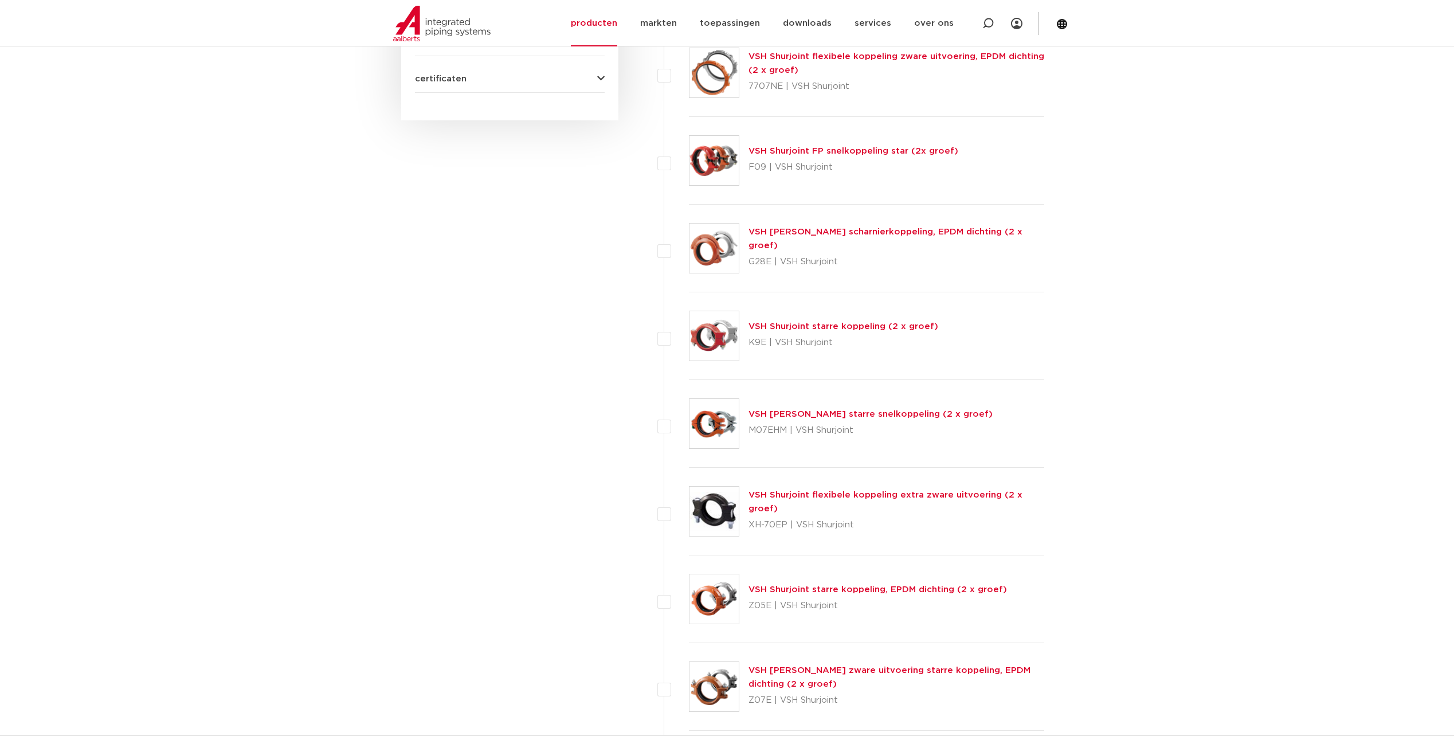
click at [728, 335] on img at bounding box center [714, 335] width 49 height 49
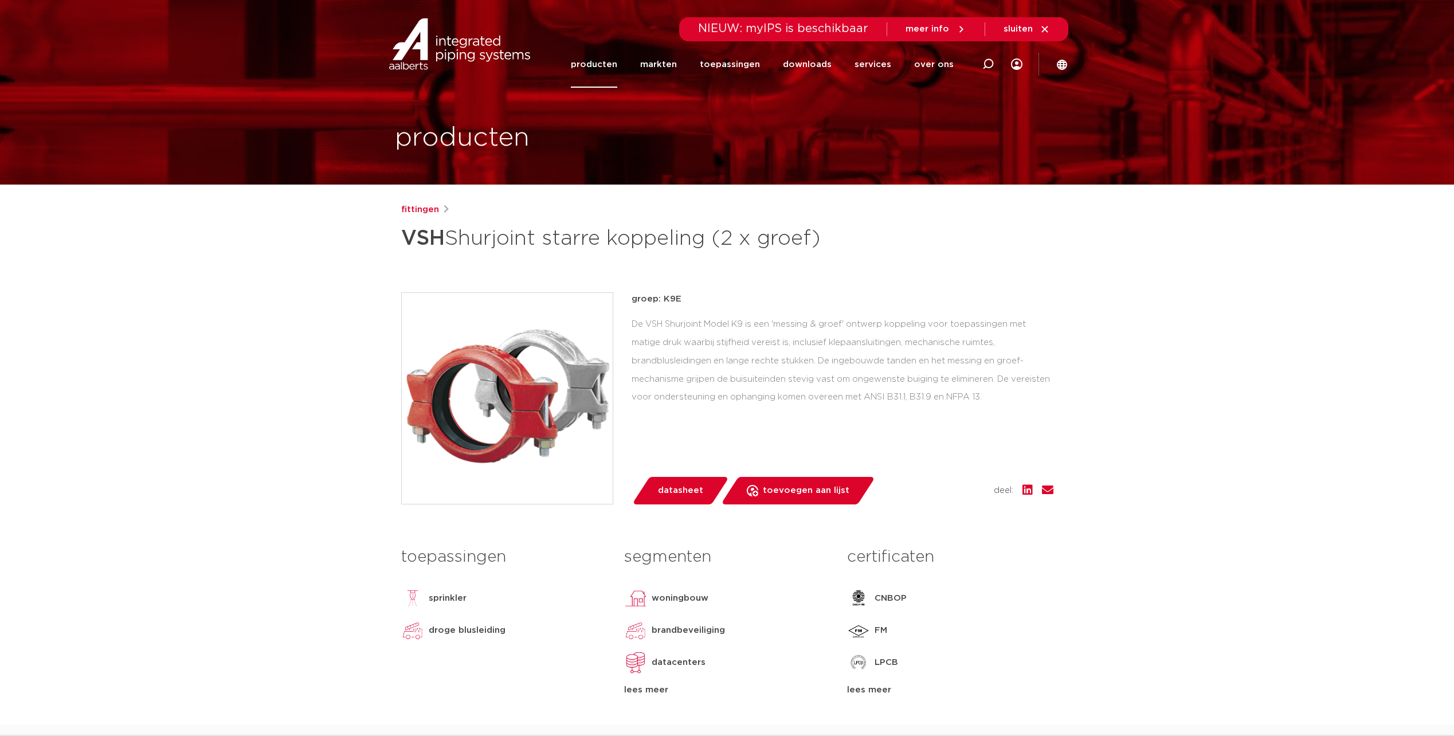
click at [678, 495] on span "datasheet" at bounding box center [680, 490] width 45 height 18
